Goal: Information Seeking & Learning: Learn about a topic

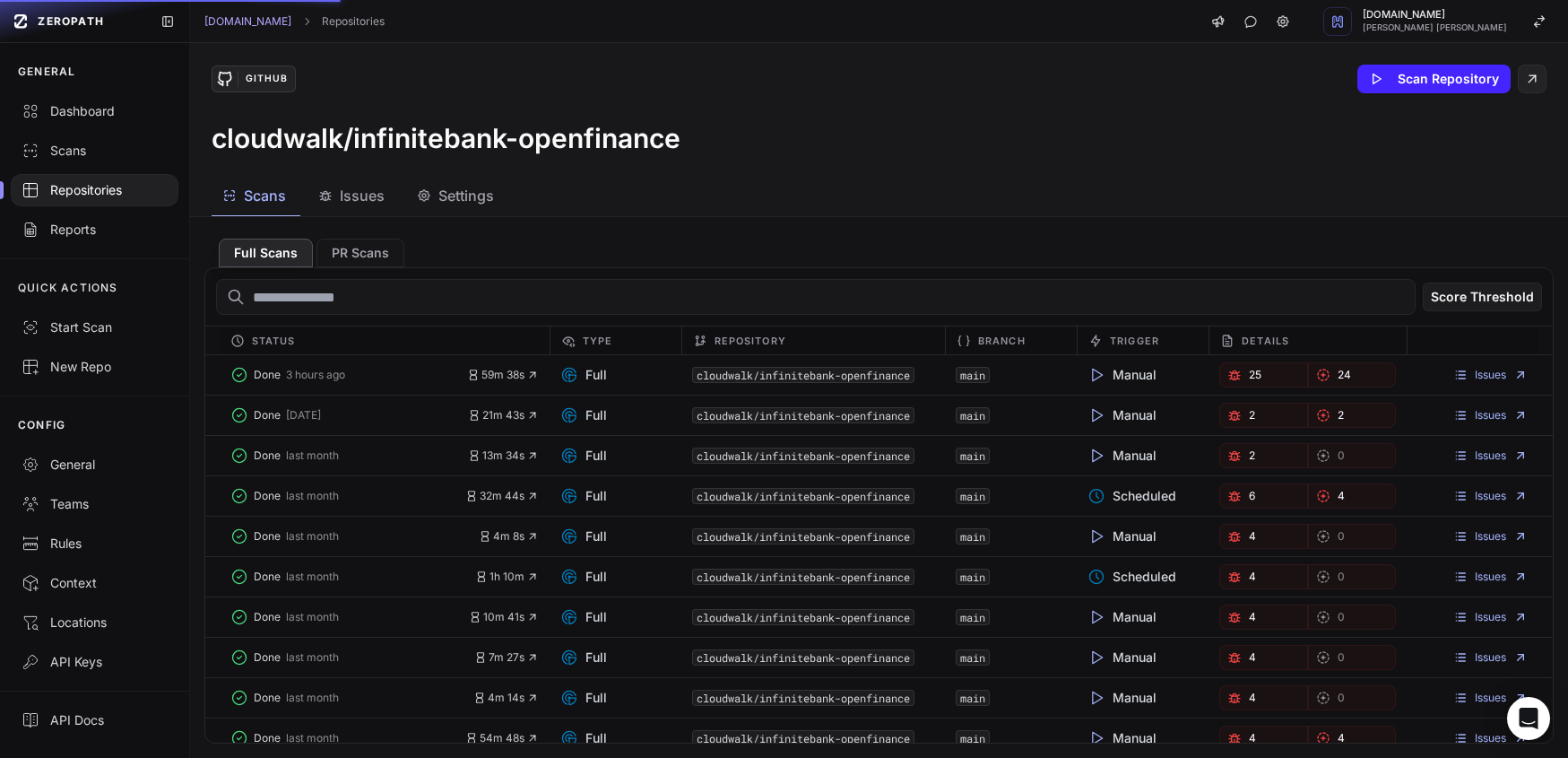
click at [345, 298] on input "text" at bounding box center [816, 296] width 1200 height 36
type input "**********"
click at [355, 201] on span "Issues" at bounding box center [363, 195] width 44 height 21
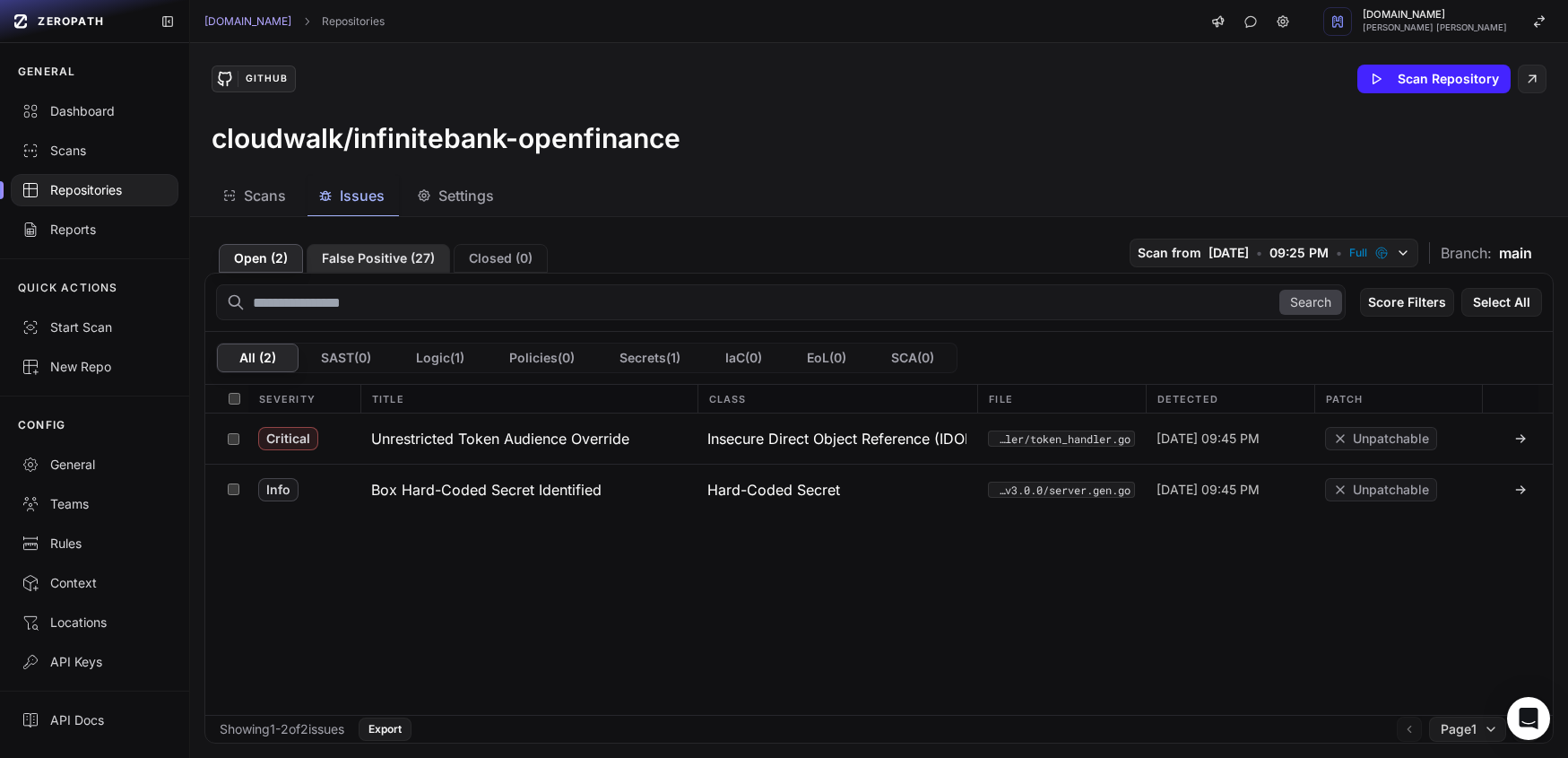
click at [350, 259] on button "False Positive ( 27 )" at bounding box center [378, 258] width 143 height 29
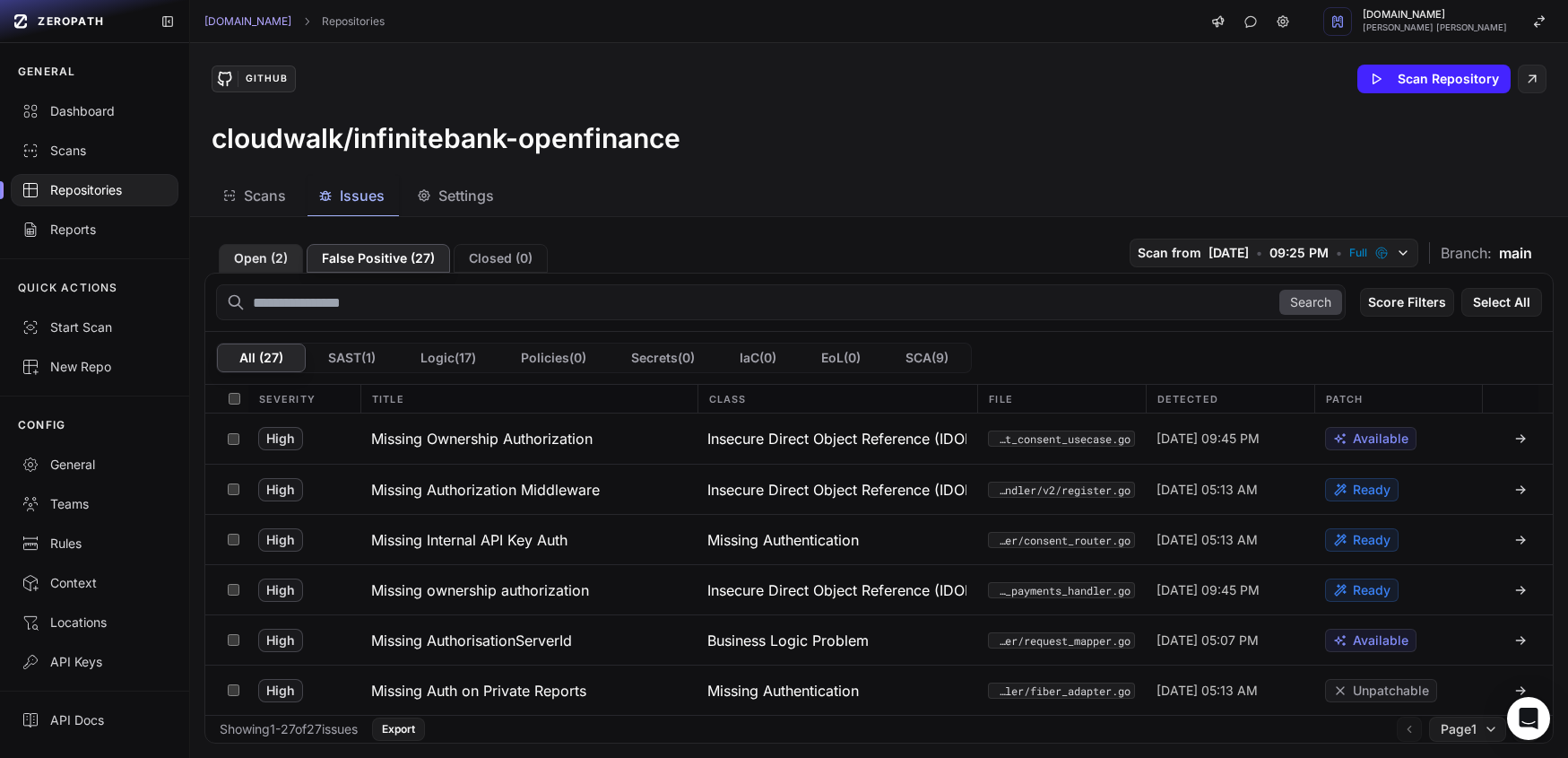
click at [254, 254] on button "Open ( 2 )" at bounding box center [260, 258] width 84 height 29
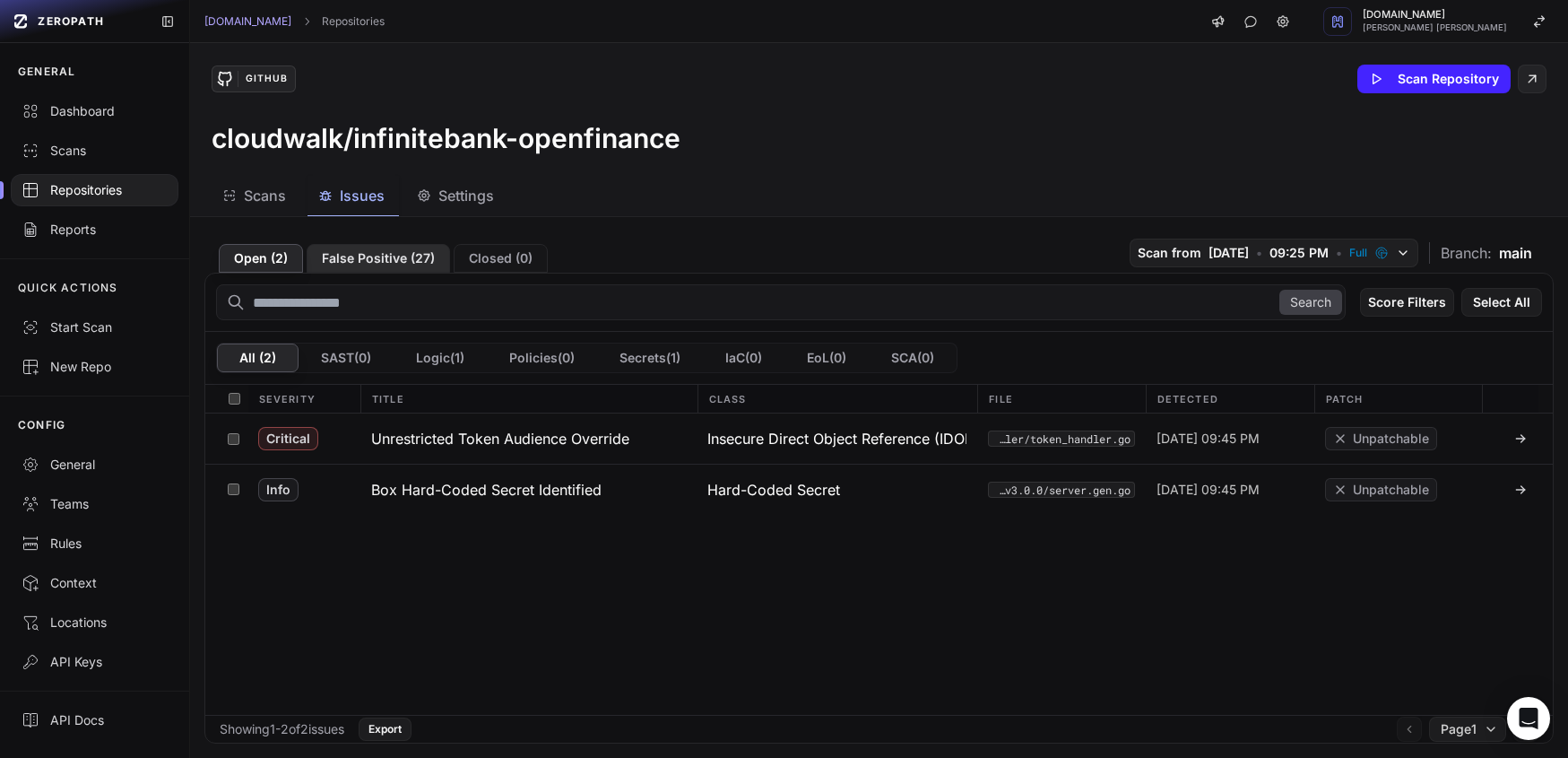
click at [367, 258] on button "False Positive ( 27 )" at bounding box center [378, 258] width 143 height 29
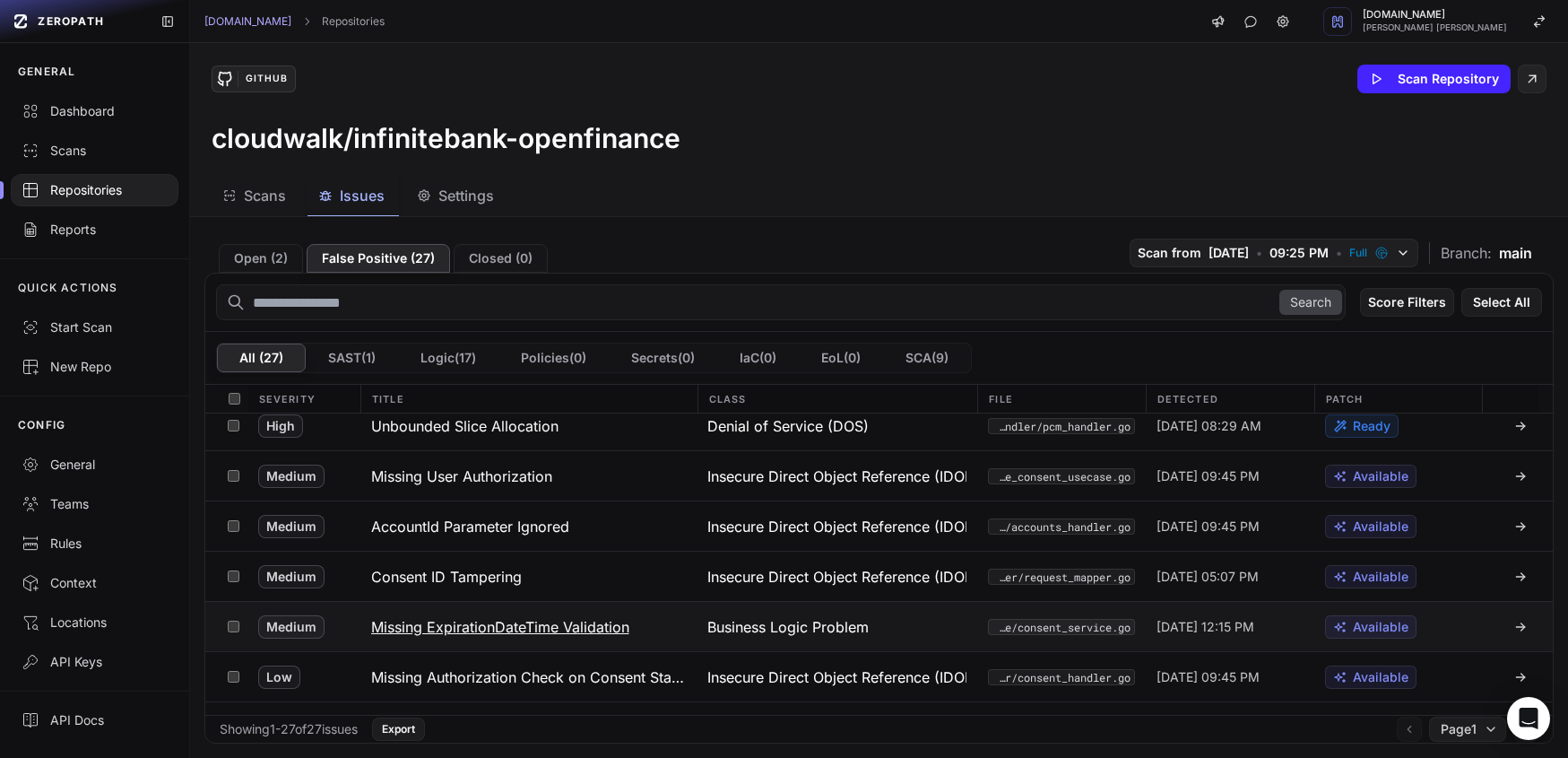
scroll to position [1055, 0]
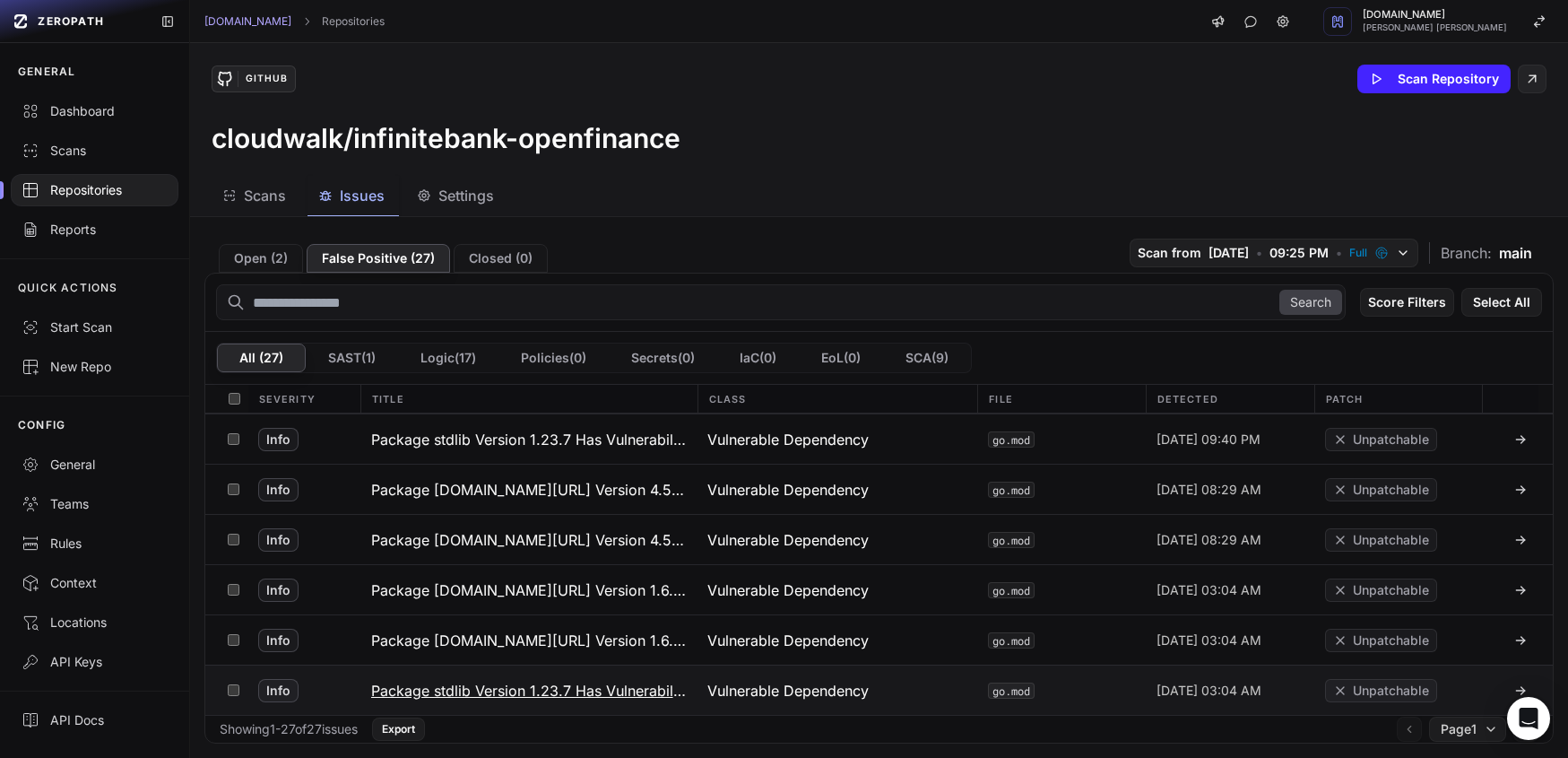
click at [1514, 694] on icon at bounding box center [1521, 690] width 15 height 15
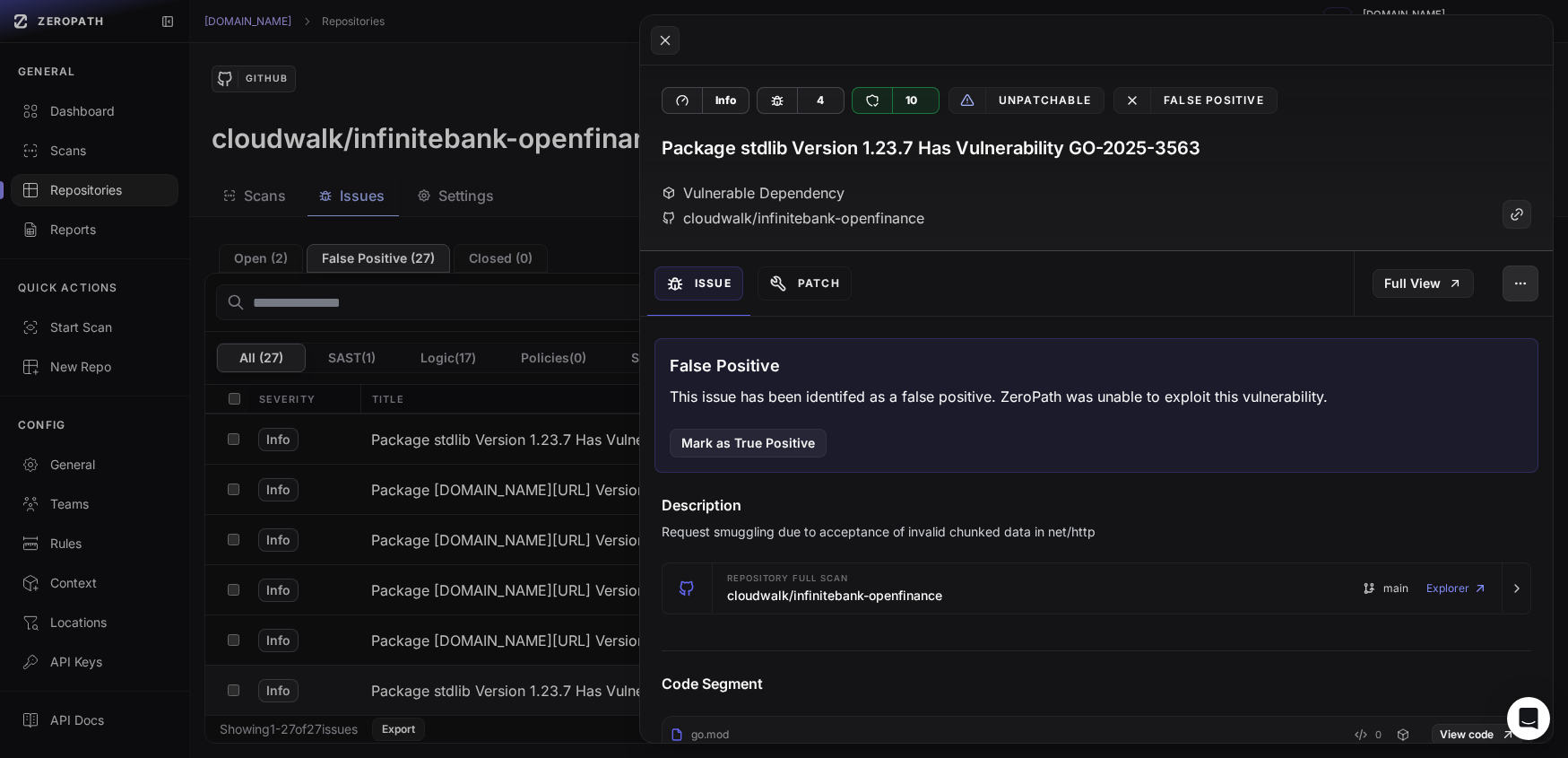
click at [1524, 283] on icon "button" at bounding box center [1524, 282] width 1 height 1
click at [1091, 226] on div "Vulnerable Dependency cloudwalk/infinitebank-openfinance" at bounding box center [1097, 205] width 870 height 46
click at [1130, 105] on icon at bounding box center [1132, 100] width 15 height 15
click at [663, 49] on icon at bounding box center [665, 41] width 16 height 21
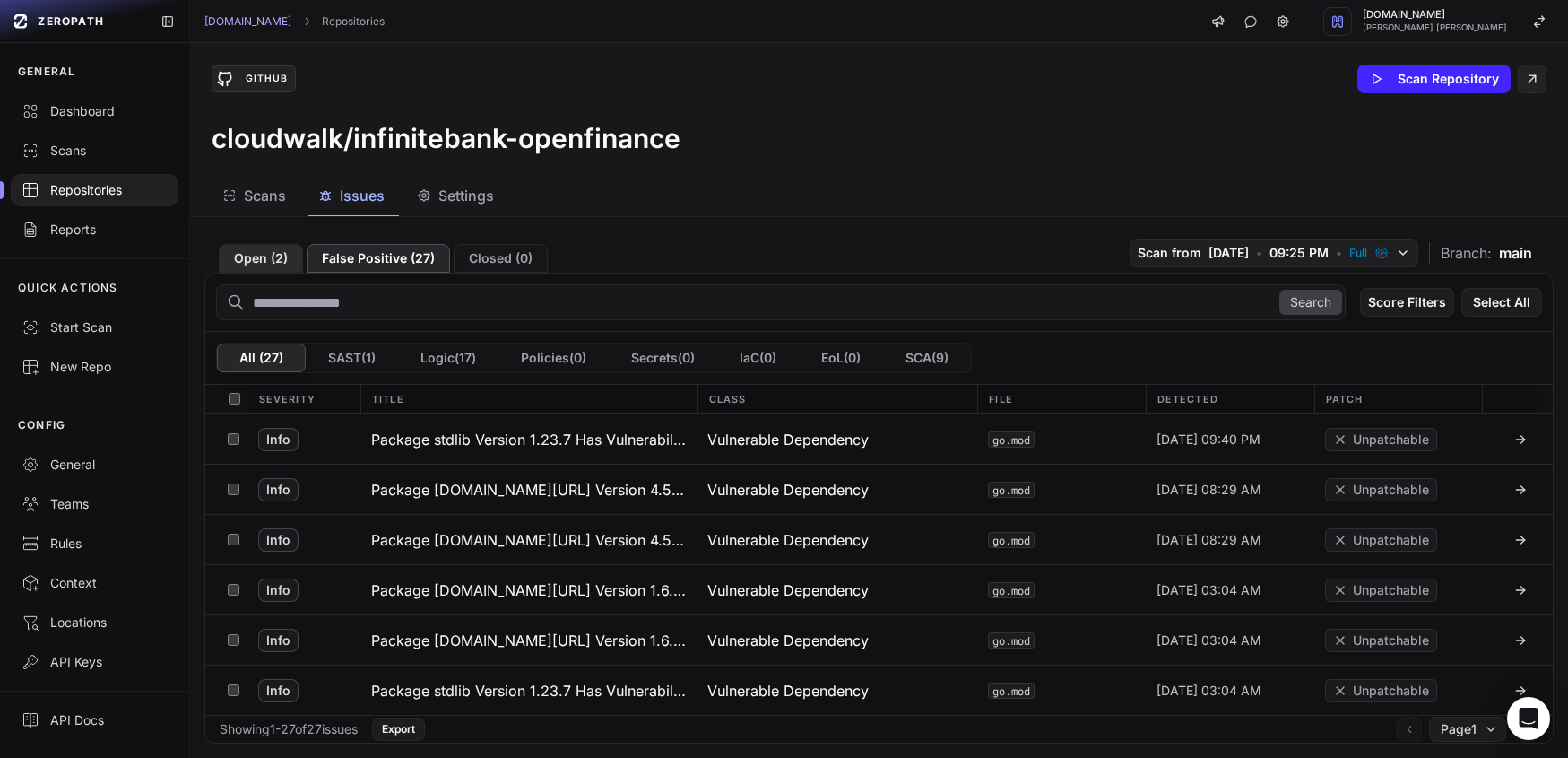
click at [264, 259] on button "Open ( 2 )" at bounding box center [260, 258] width 84 height 29
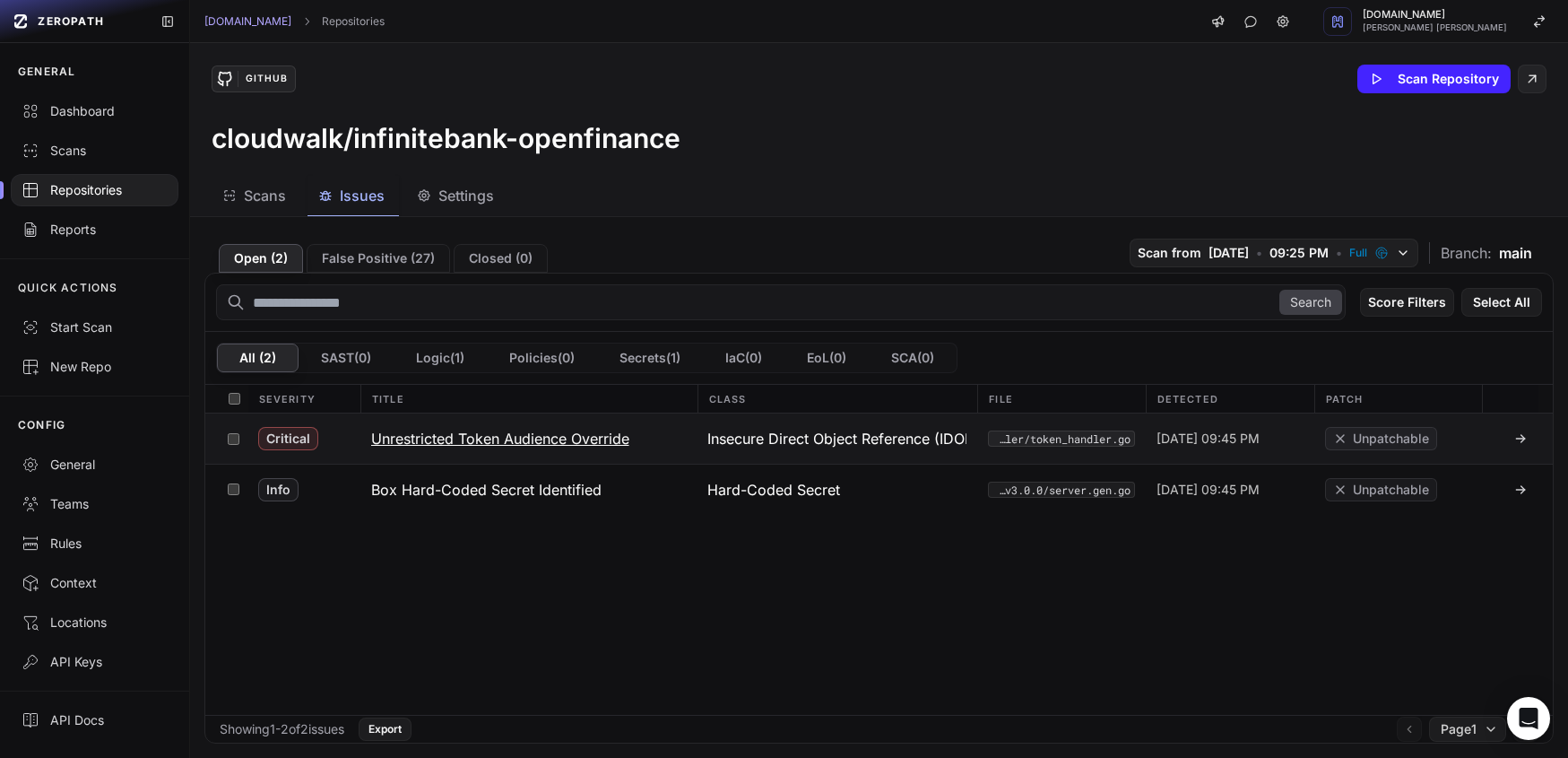
click at [496, 445] on h3 "Unrestricted Token Audience Override" at bounding box center [500, 438] width 258 height 21
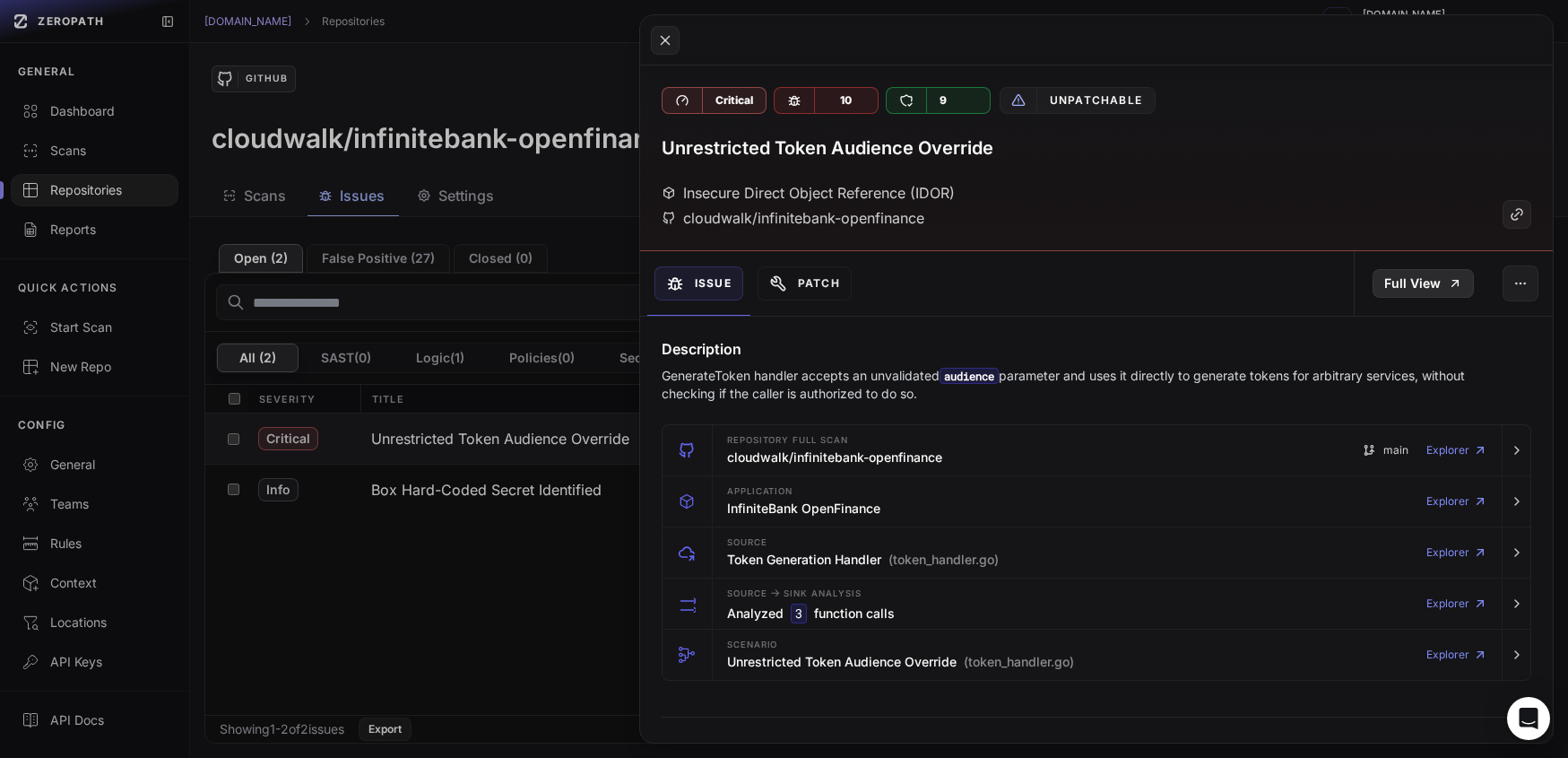
click at [1412, 286] on link "Full View" at bounding box center [1423, 283] width 102 height 29
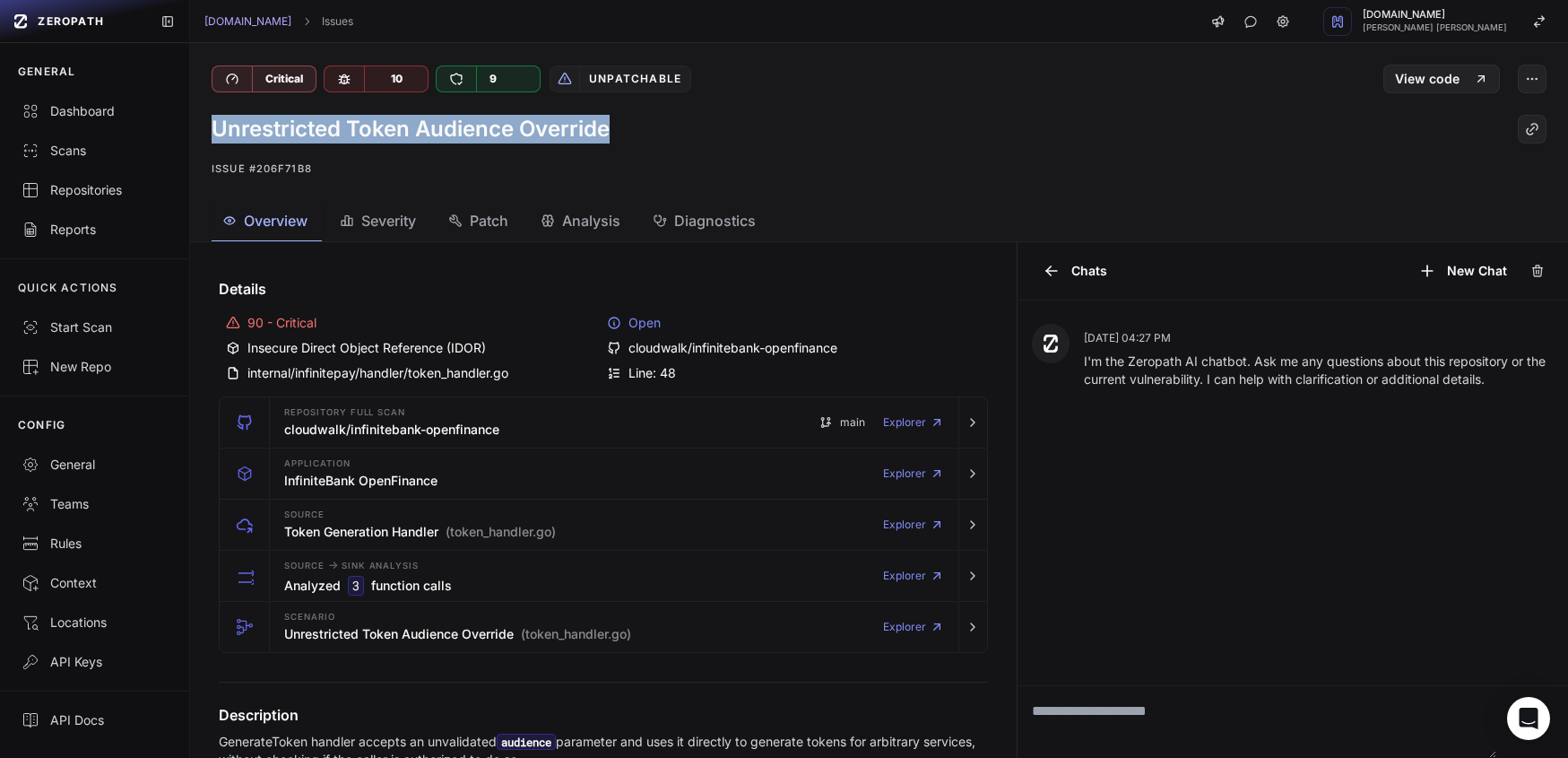
drag, startPoint x: 613, startPoint y: 134, endPoint x: 213, endPoint y: 131, distance: 400.0
click at [213, 131] on div "Unrestricted Token Audience Override" at bounding box center [879, 130] width 1335 height 29
copy h1 "Unrestricted Token Audience Override"
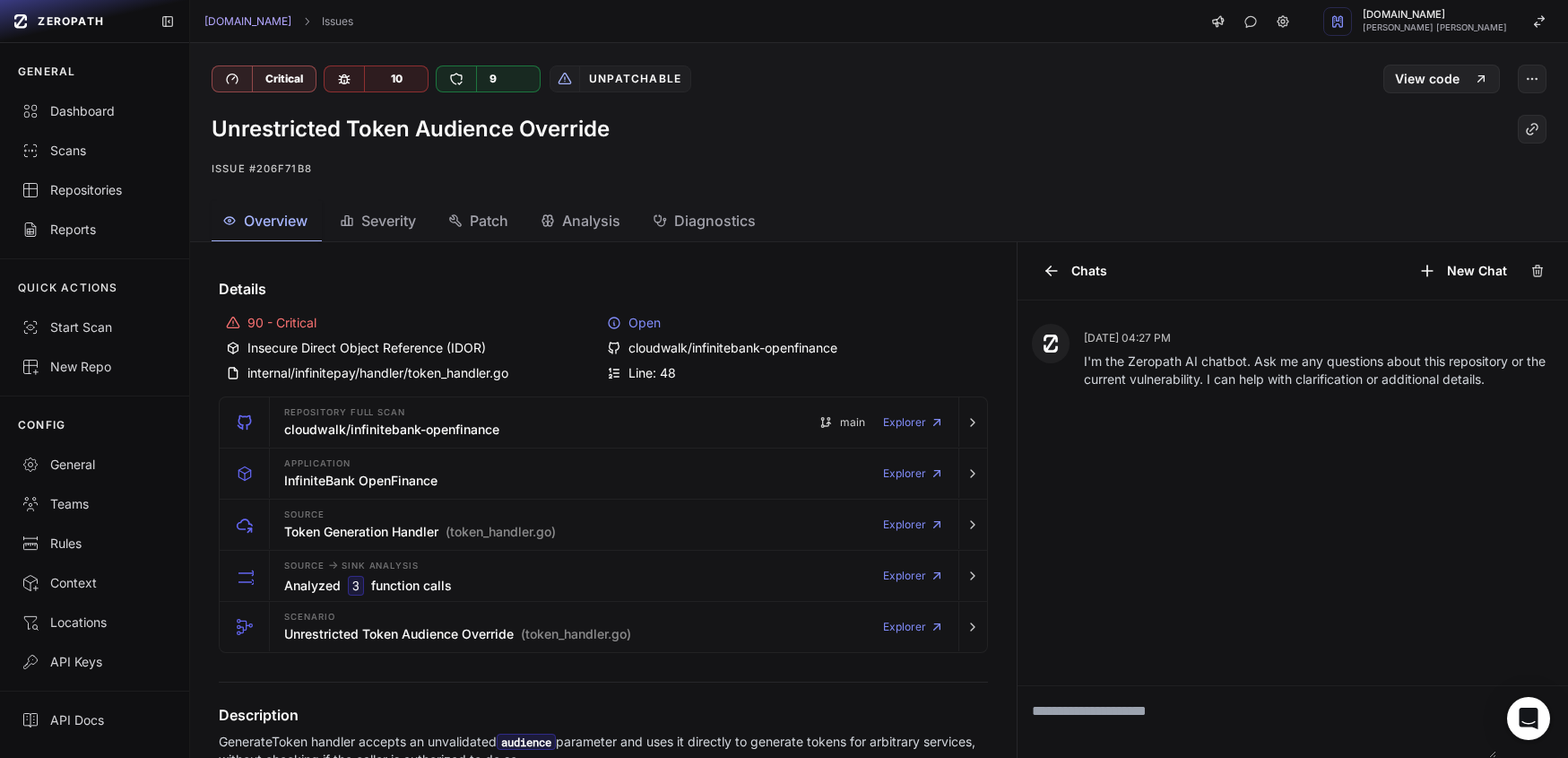
click at [609, 81] on div "Unpatchable" at bounding box center [634, 79] width 111 height 25
click at [1441, 76] on link "View code" at bounding box center [1441, 79] width 117 height 29
click at [1525, 74] on icon "button" at bounding box center [1532, 78] width 15 height 15
click at [1132, 170] on p "Issue #206f71b8" at bounding box center [879, 168] width 1335 height 21
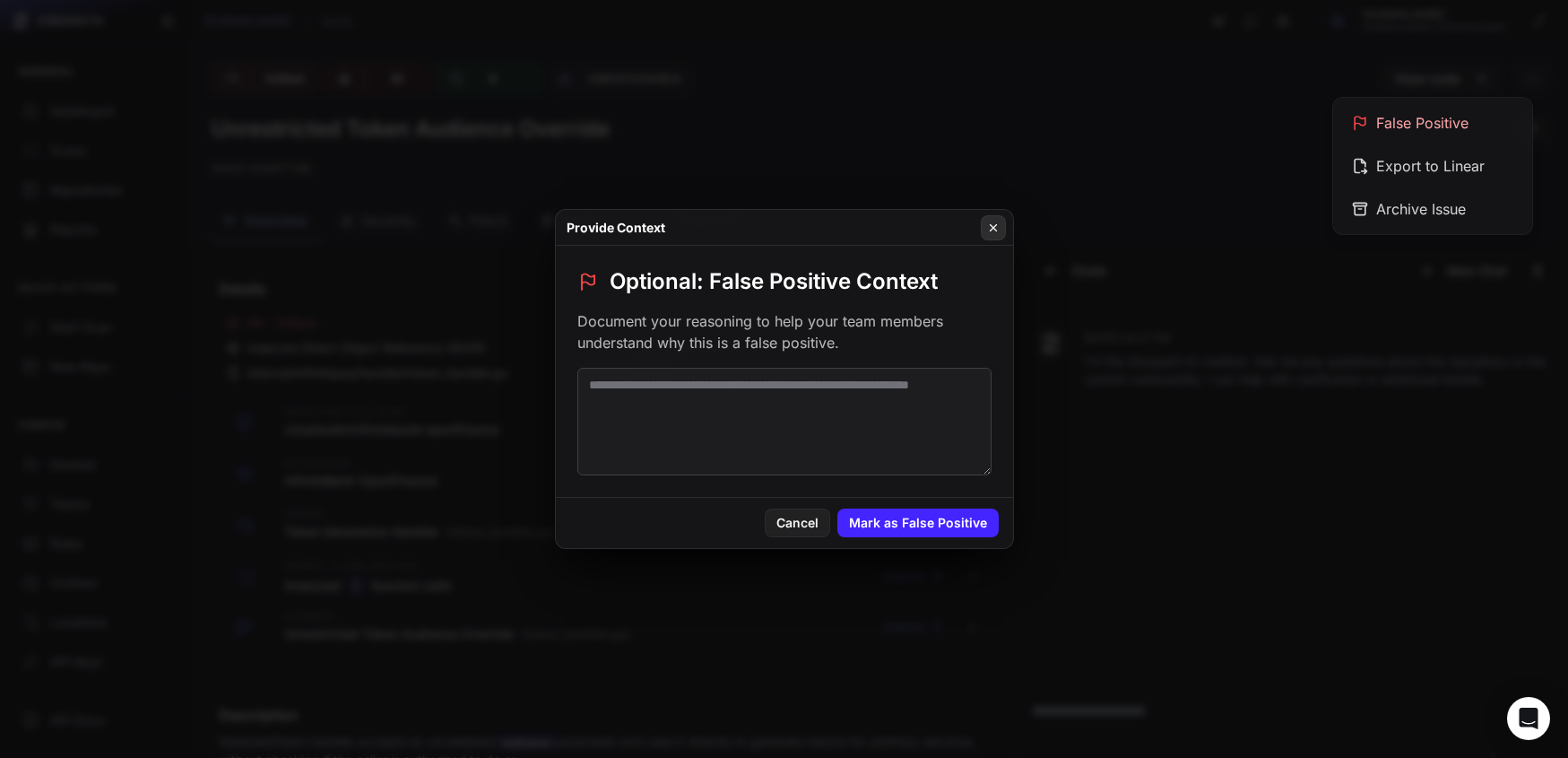
click at [989, 232] on icon at bounding box center [993, 227] width 13 height 15
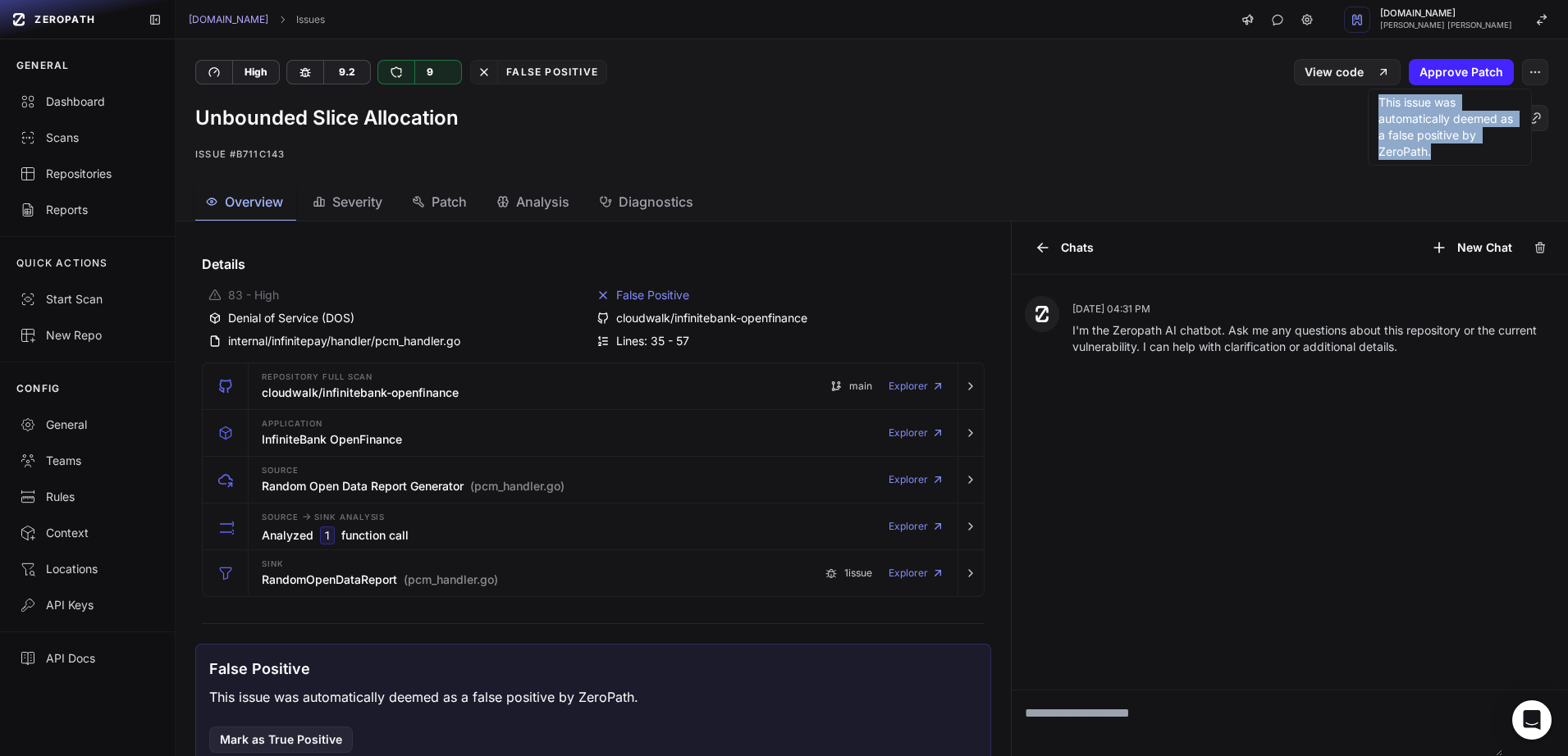
drag, startPoint x: 1443, startPoint y: 157, endPoint x: 1376, endPoint y: 108, distance: 83.0
click at [1376, 108] on div "This issue was automatically deemed as a false positive by ZeroPath." at bounding box center [1449, 126] width 164 height 77
copy div "This issue was automatically deemed as a false positive by ZeroPath."
click at [1465, 68] on button "Approve Patch" at bounding box center [1461, 73] width 105 height 27
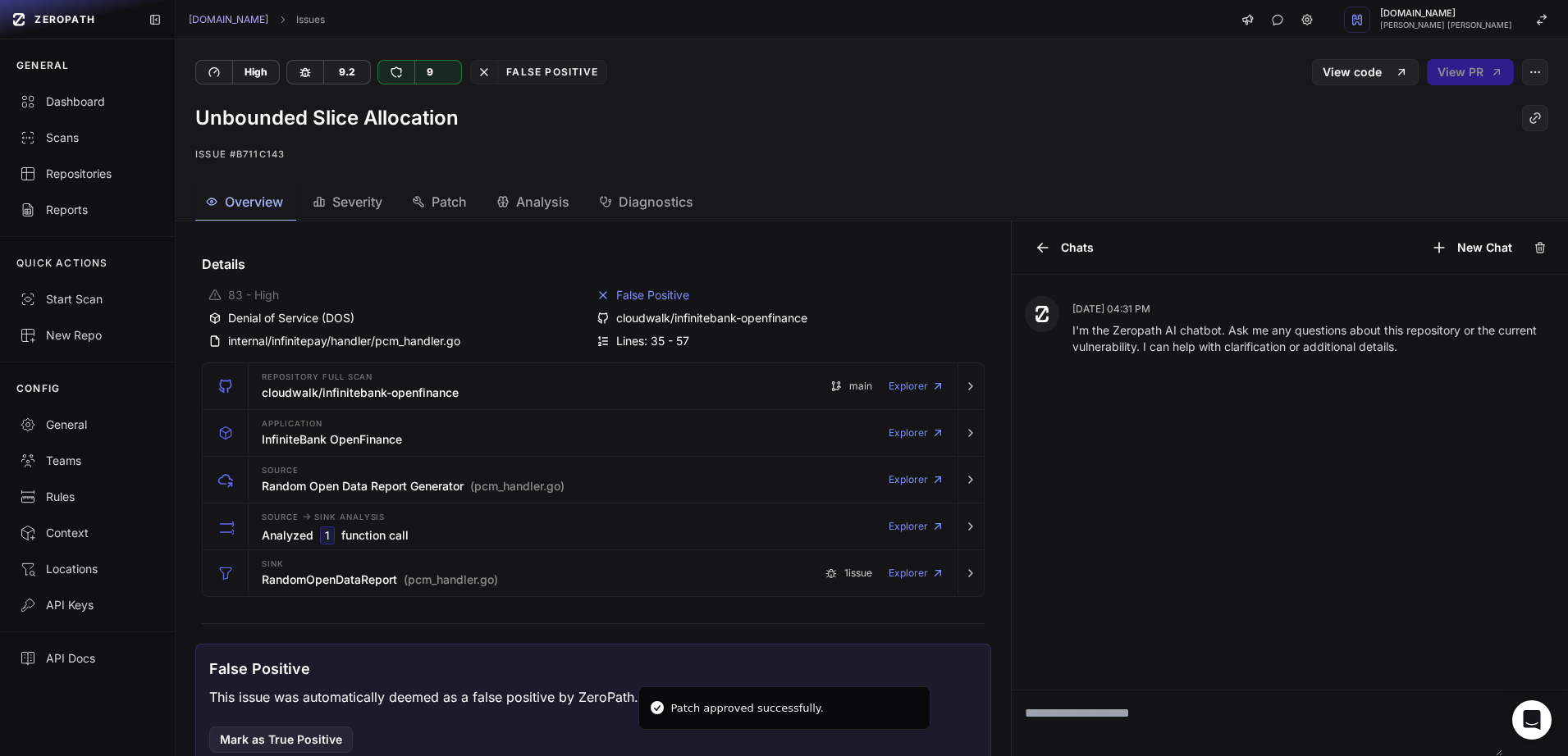
click at [1419, 144] on p "Issue #b711c143" at bounding box center [872, 154] width 1353 height 19
